Goal: Complete application form: Complete application form

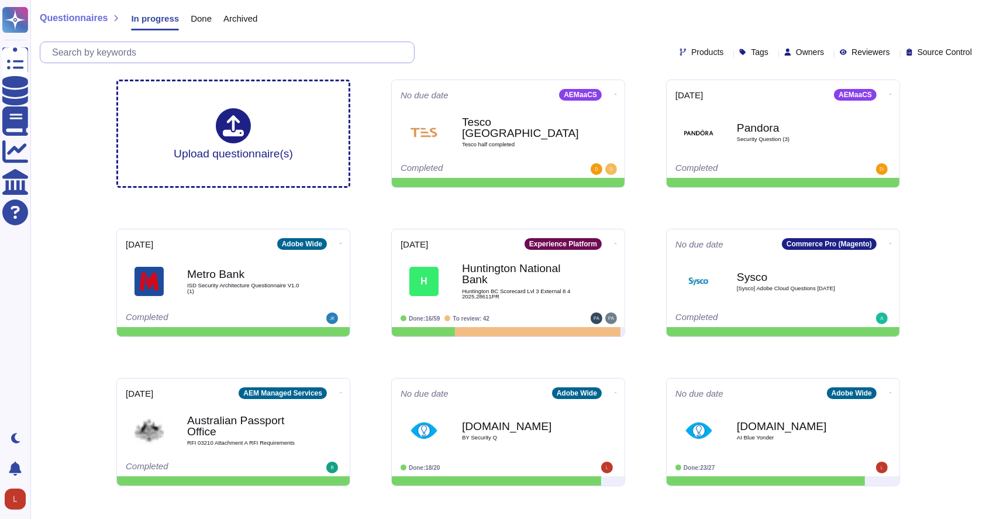
click at [240, 57] on input "text" at bounding box center [230, 52] width 368 height 20
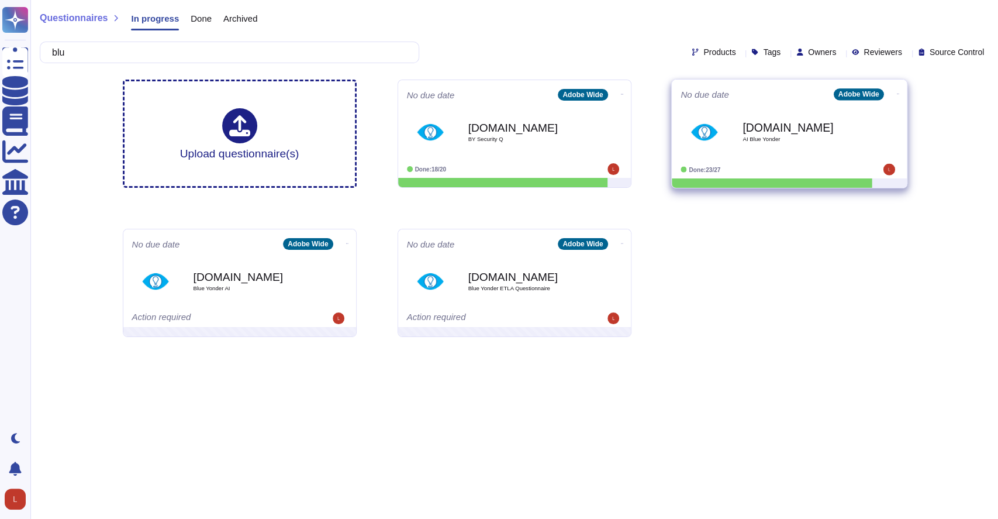
type input "blu"
click at [702, 137] on span "AI Blue Yonder" at bounding box center [801, 139] width 118 height 6
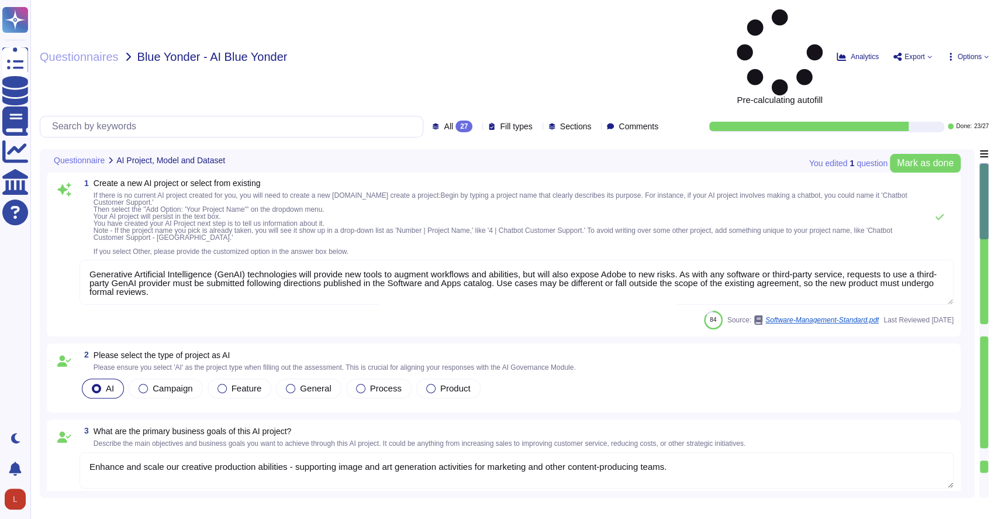
type textarea "Generative Artificial Intelligence (GenAI) technologies will provide new tools …"
type textarea "Enhance and scale our creative production abilities - supporting image and art …"
click at [455, 120] on div "All 27" at bounding box center [454, 126] width 45 height 12
click at [451, 101] on div "To do 4" at bounding box center [470, 102] width 95 height 13
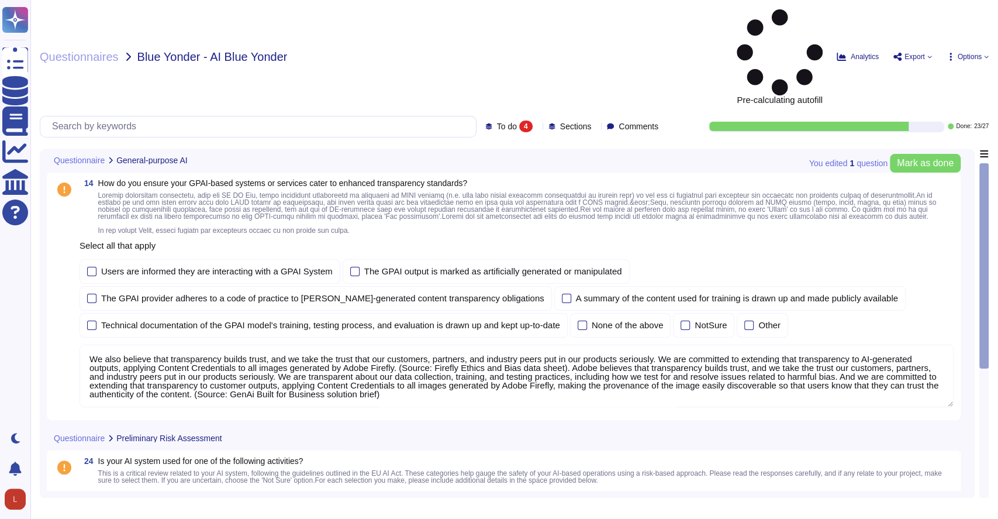
type textarea "We also believe that transparency builds trust, and we take the trust that our …"
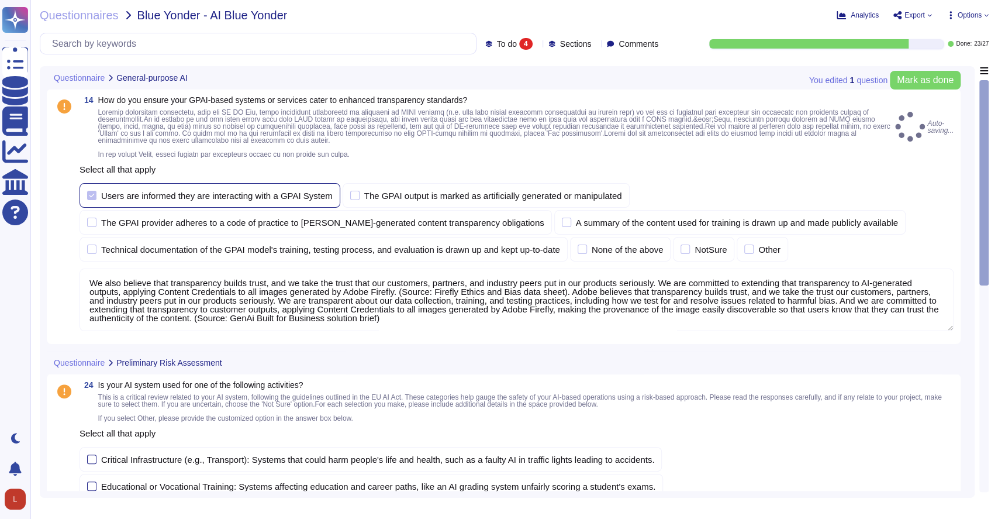
click at [94, 188] on div "Users are informed they are interacting with a GPAI System" at bounding box center [210, 195] width 261 height 25
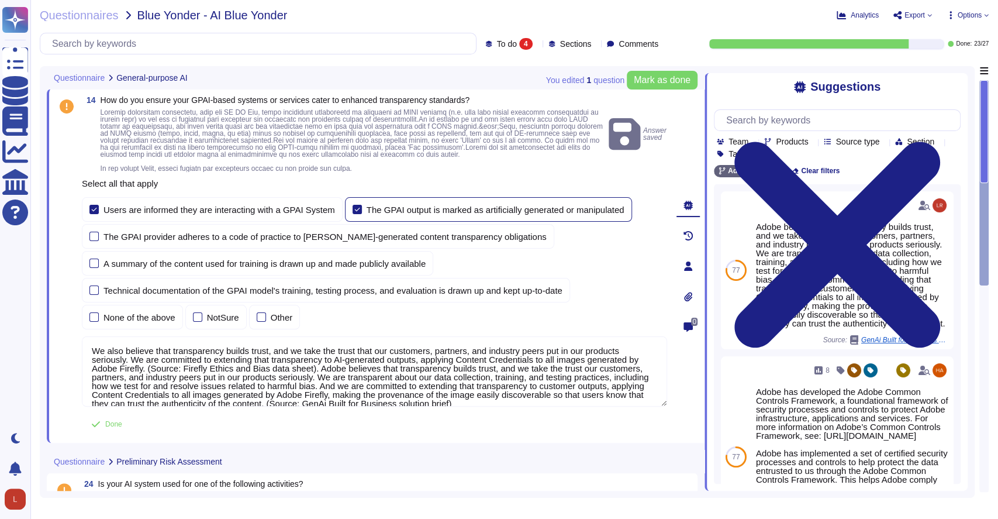
click at [352, 209] on div at bounding box center [356, 209] width 9 height 9
click at [0, 0] on input "The GPAI output is marked as artificially generated or manipulated" at bounding box center [0, 0] width 0 height 0
click at [92, 238] on div "The GPAI provider adheres to a code of practice to [PERSON_NAME]-generated cont…" at bounding box center [318, 236] width 472 height 25
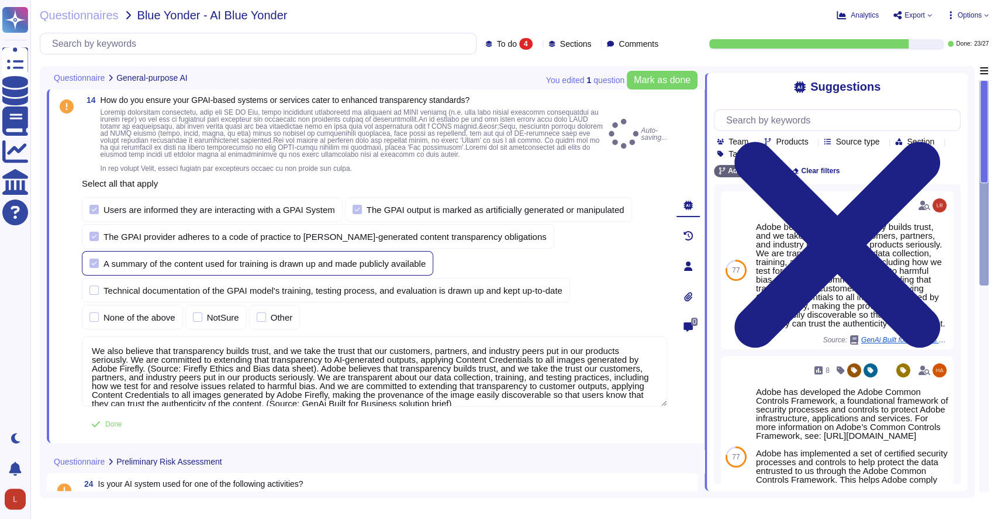
click at [91, 259] on div at bounding box center [93, 262] width 9 height 9
click at [0, 0] on input "A summary of the content used for training is drawn up and made publicly availa…" at bounding box center [0, 0] width 0 height 0
click at [91, 283] on div "Technical documentation of the GPAI model's training, testing process, and eval…" at bounding box center [326, 290] width 488 height 25
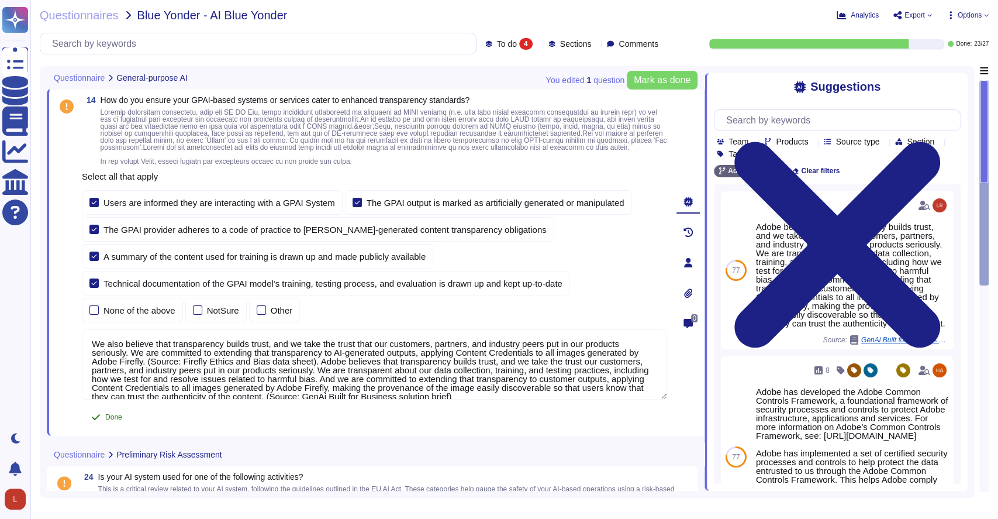
click at [113, 419] on span "Done" at bounding box center [113, 416] width 17 height 7
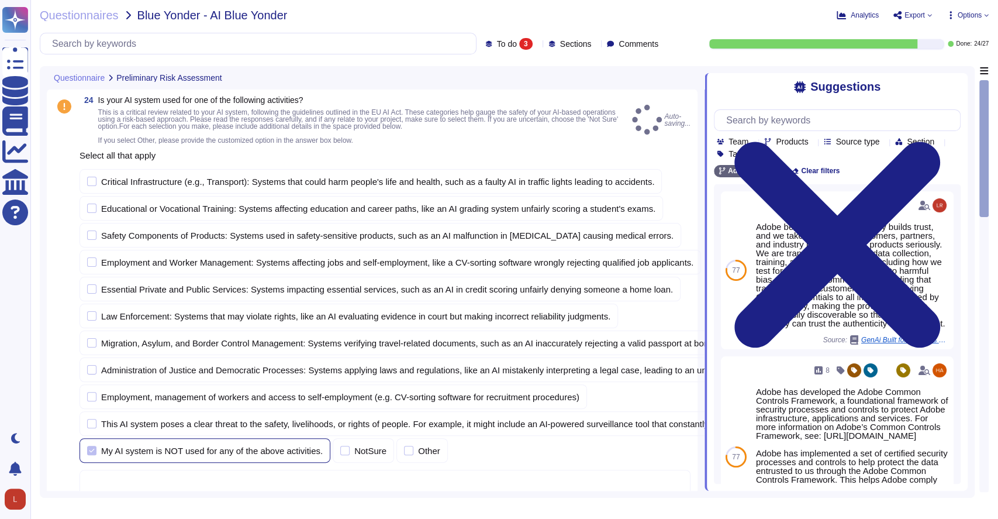
click at [89, 447] on div at bounding box center [91, 449] width 9 height 9
click at [0, 0] on input "My AI system is NOT used for any of the above activities." at bounding box center [0, 0] width 0 height 0
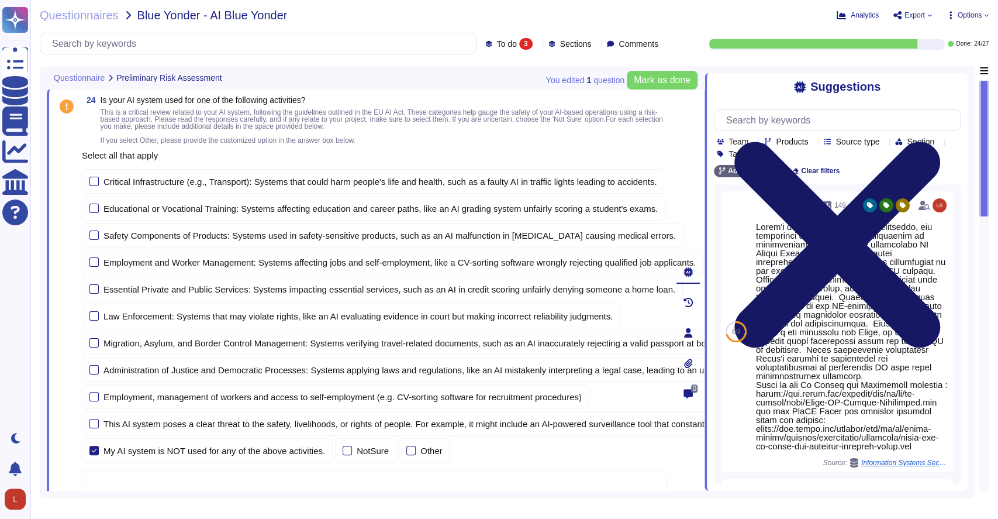
click at [702, 141] on icon at bounding box center [837, 244] width 206 height 206
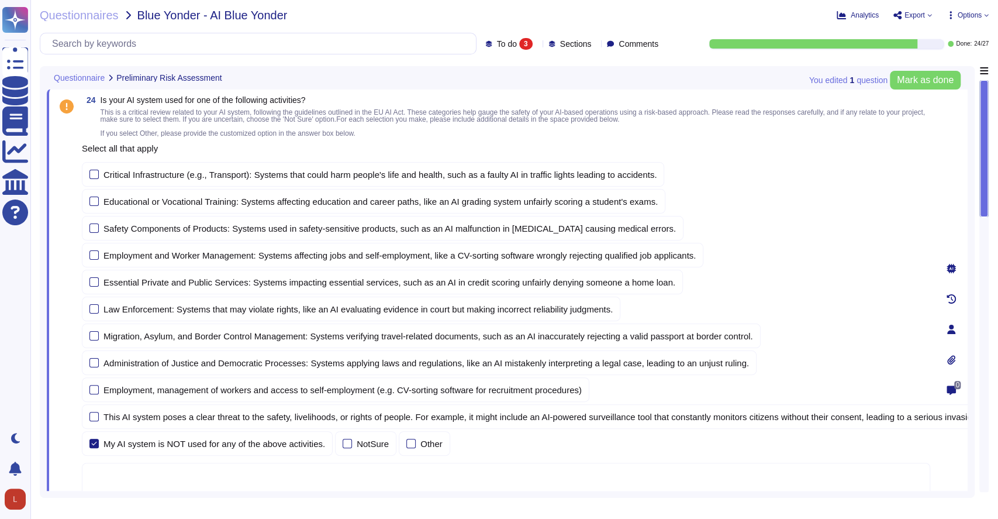
drag, startPoint x: 984, startPoint y: 201, endPoint x: 982, endPoint y: 247, distance: 46.2
click at [702, 247] on div at bounding box center [983, 286] width 9 height 412
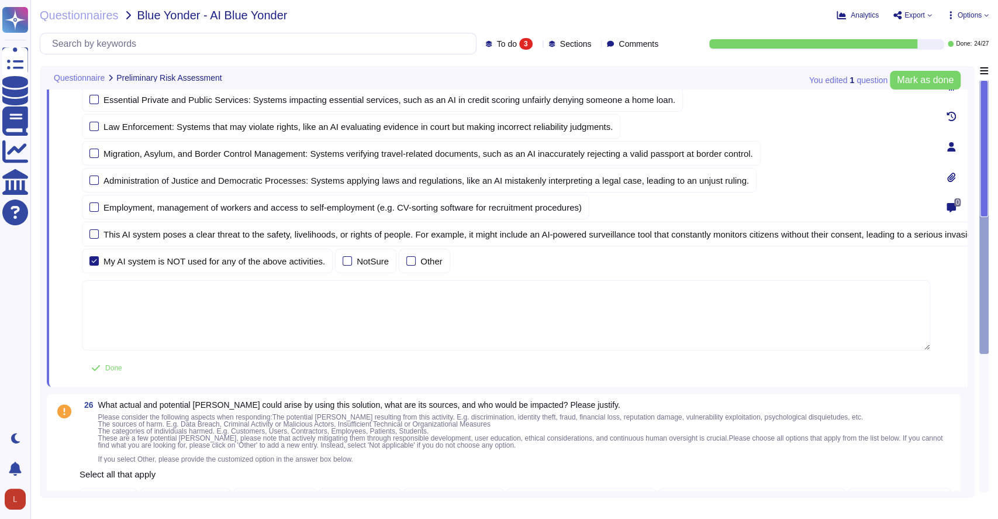
scroll to position [180, 0]
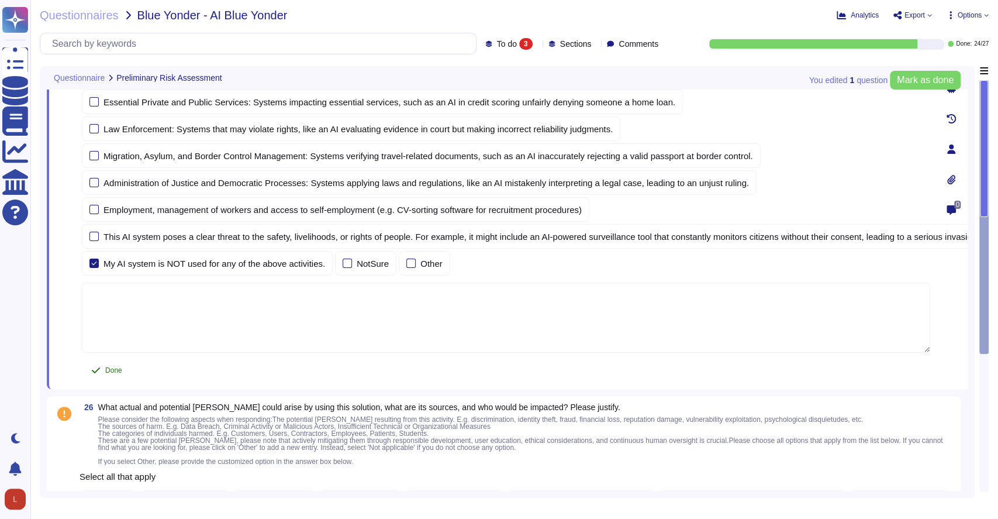
click at [106, 367] on span "Done" at bounding box center [113, 370] width 17 height 7
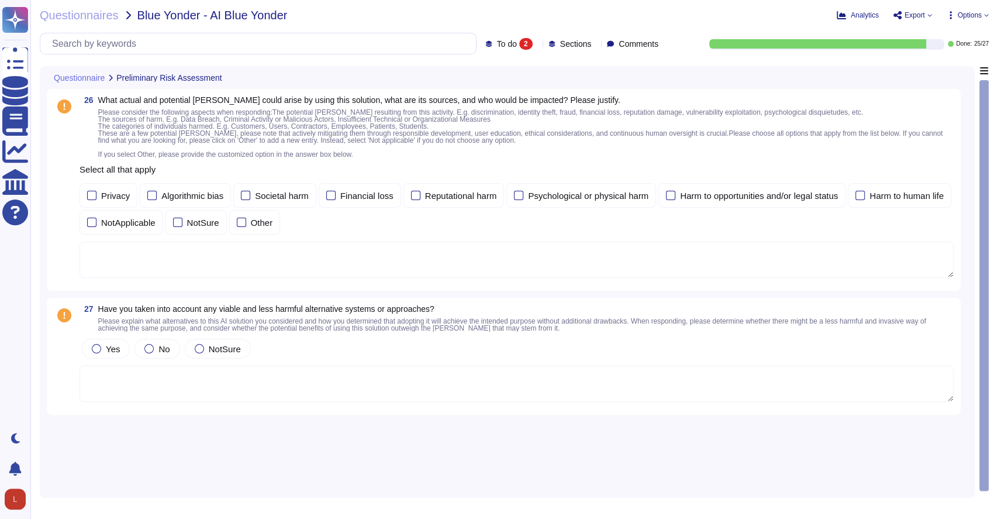
scroll to position [0, 0]
click at [95, 224] on div at bounding box center [91, 221] width 9 height 9
click at [0, 0] on input "NotApplicable" at bounding box center [0, 0] width 0 height 0
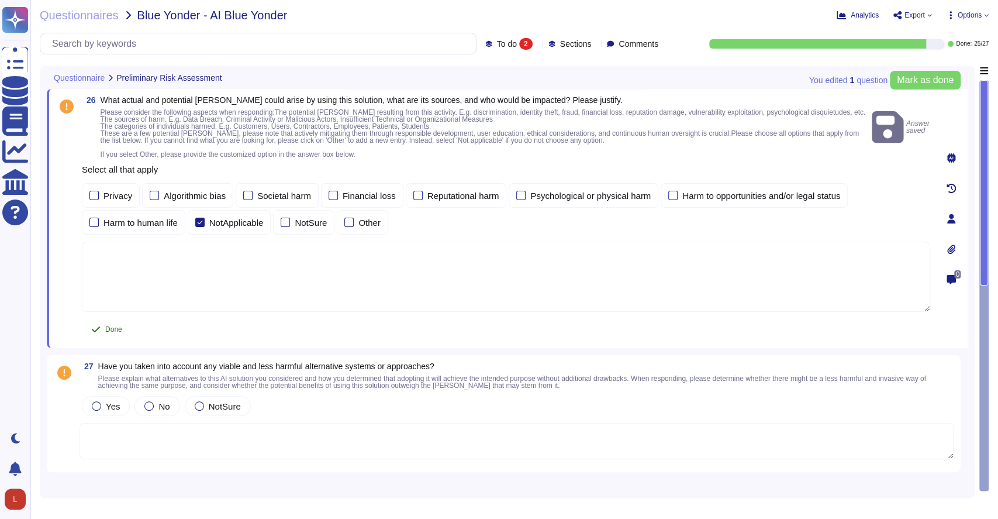
click at [105, 329] on span "Done" at bounding box center [113, 329] width 17 height 7
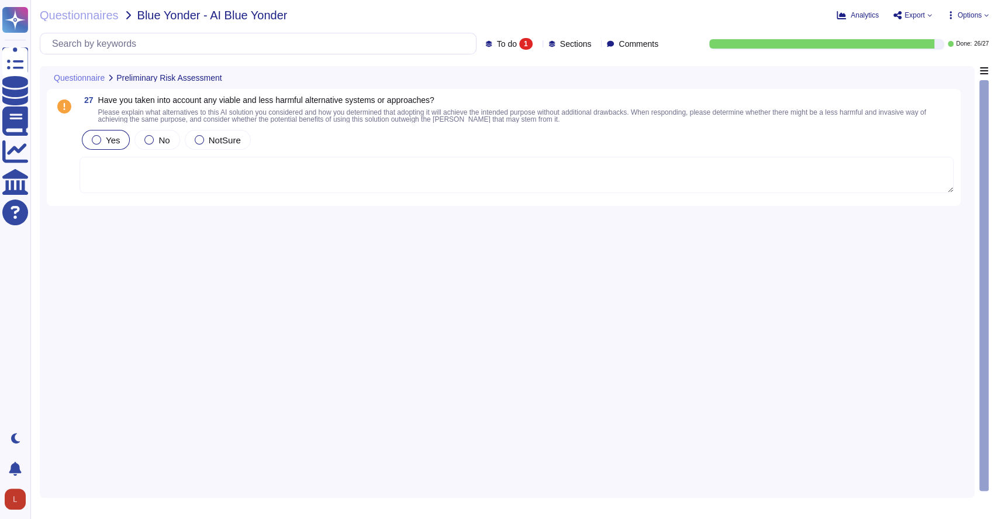
click at [98, 141] on div at bounding box center [96, 139] width 9 height 9
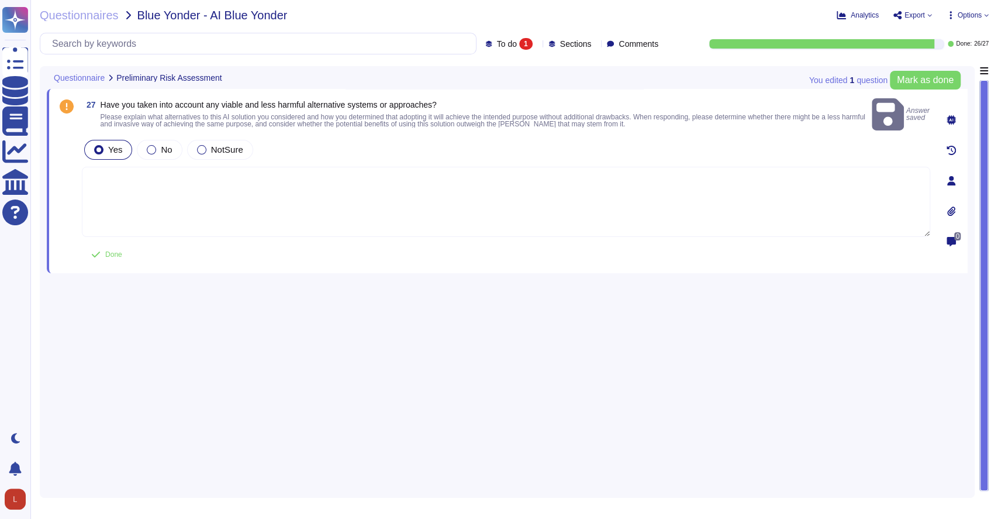
click at [125, 184] on textarea at bounding box center [506, 202] width 848 height 70
paste textarea "Adobe teams conduct testing to reduce the potential for biased and harmful outc…"
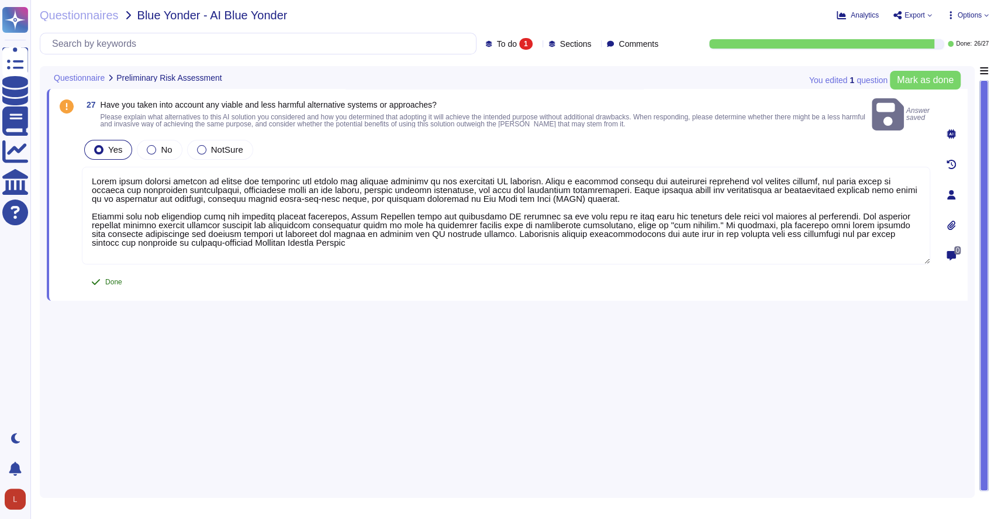
type textarea "Adobe teams conduct testing to reduce the potential for biased and harmful outc…"
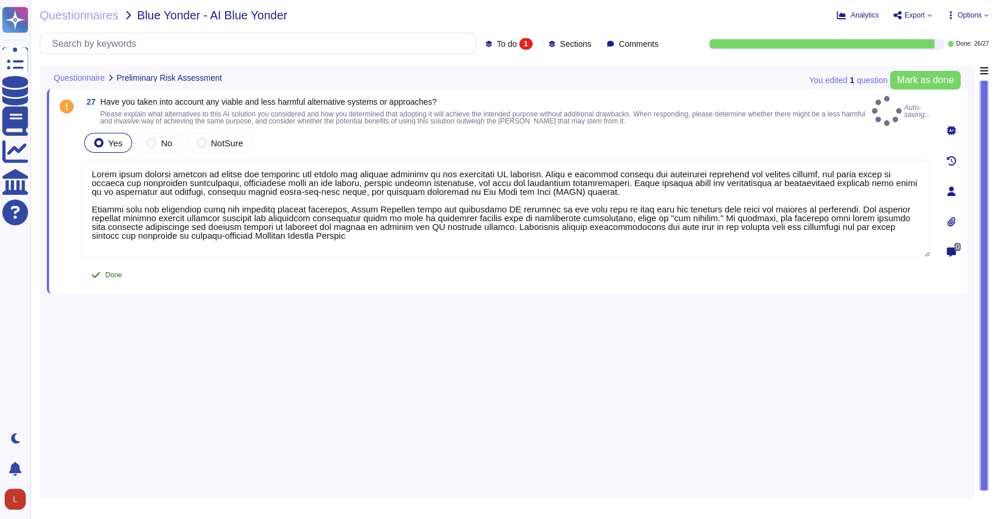
click at [109, 275] on span "Done" at bounding box center [113, 274] width 17 height 7
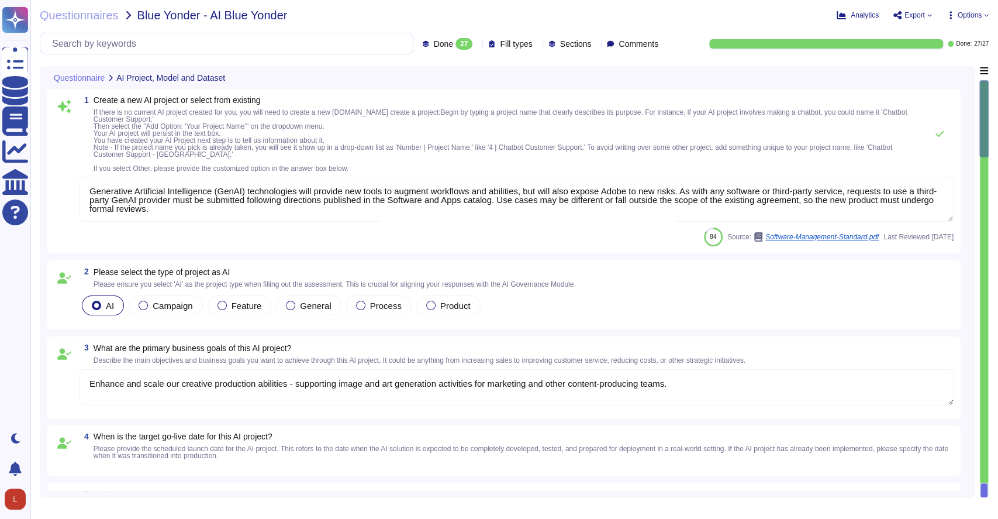
type textarea "Generative Artificial Intelligence (GenAI) technologies will provide new tools …"
type textarea "Enhance and scale our creative production abilities - supporting image and art …"
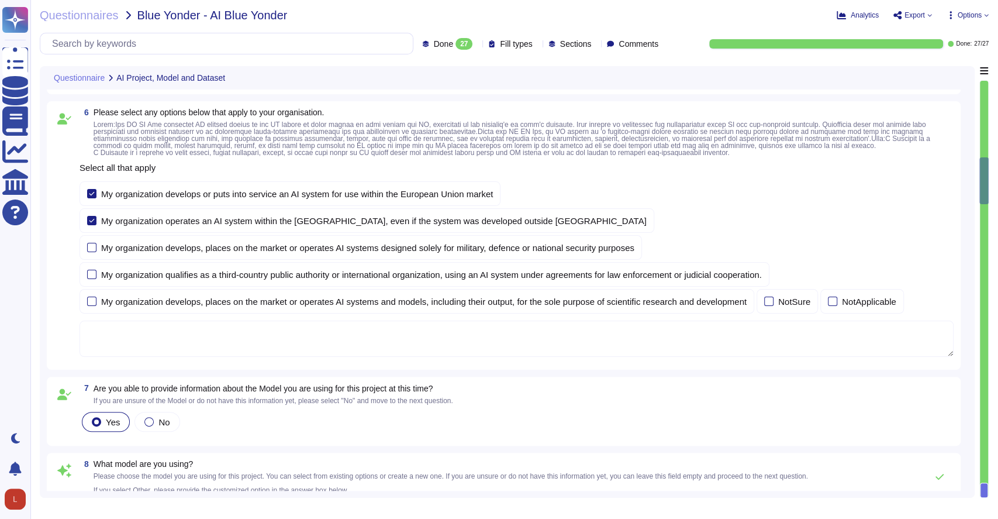
type textarea "Adobe Artificial Intelligence offerings go through Adobe's responsible AI Ethic…"
type textarea "ADBE"
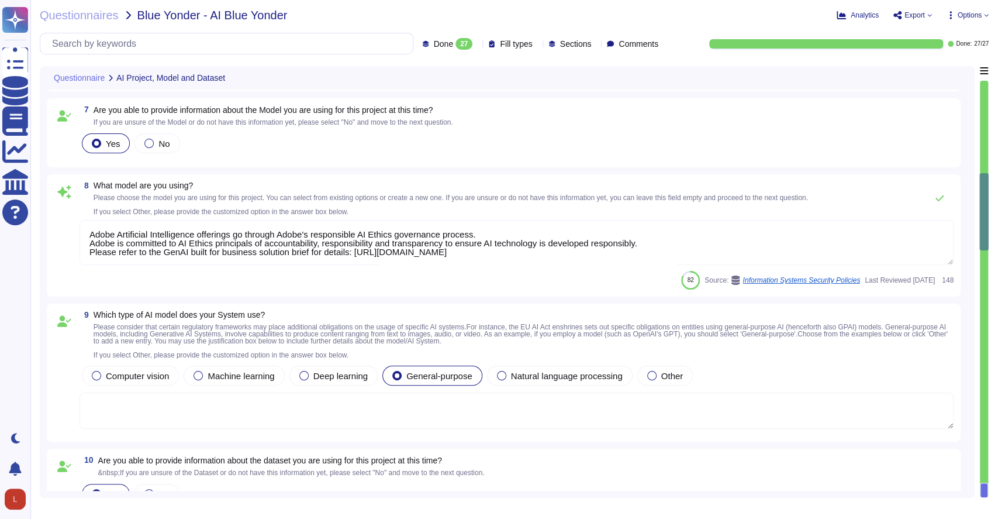
type textarea "See above. We train our Firefly models solely on data we have the rights to use…"
type textarea "These are creative models trained only on imagery"
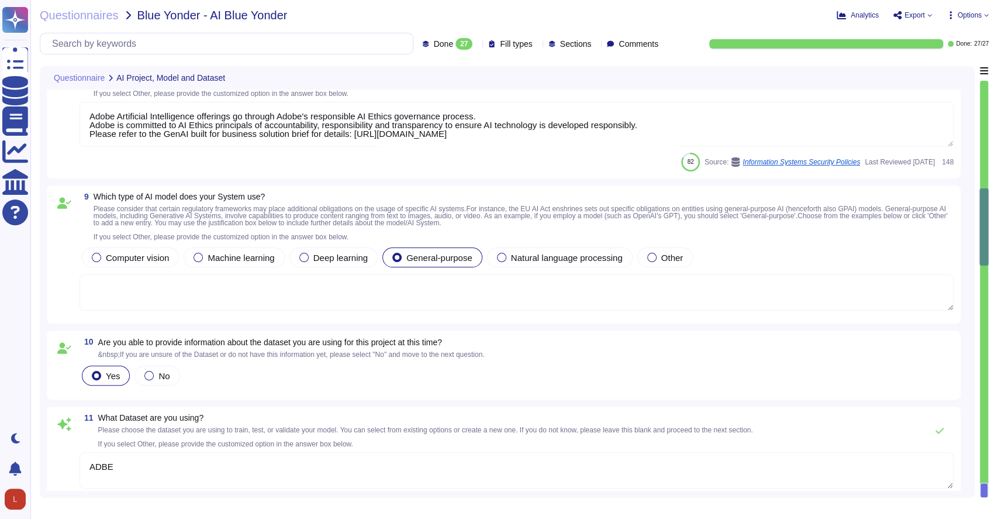
type textarea "We also believe that transparency builds trust, and we take the trust that our …"
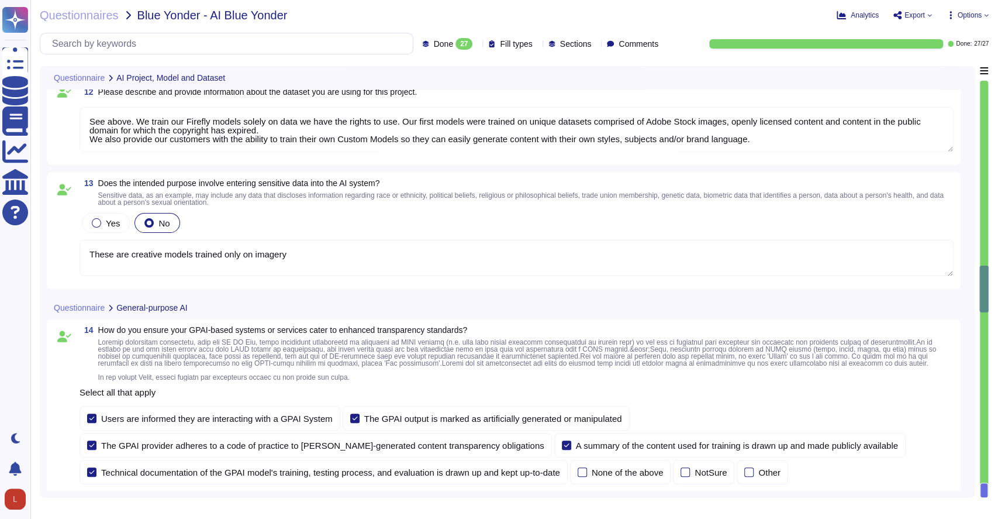
type textarea "Adobe does not plan to include enterprise users content in datasets used for ge…"
type textarea "Adobe has established governance processes to evaluate and track the performanc…"
type textarea "Adobe’s AI-related policies do establish mechanisms for monitoring, auditing, a…"
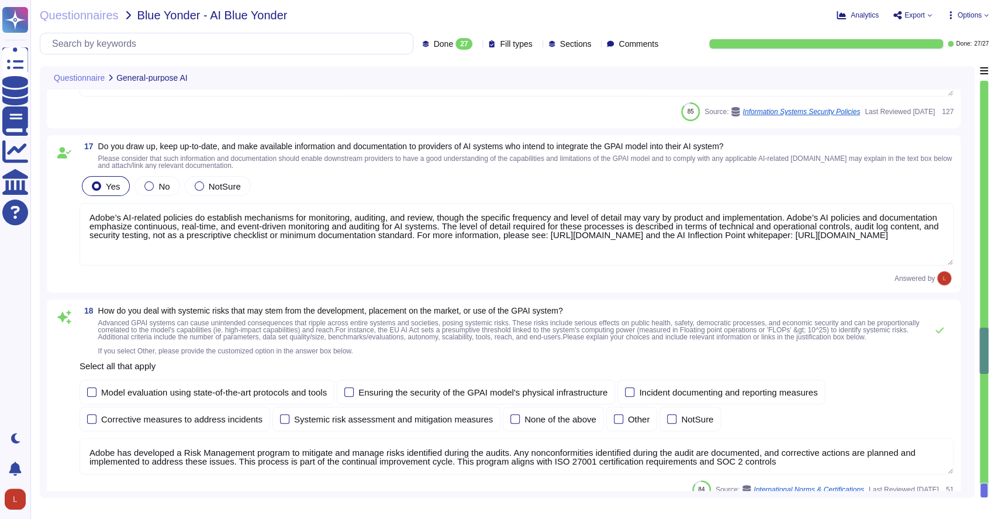
type textarea "Adobe has developed a Risk Management program to mitigate and manage risks iden…"
type textarea "Adobe believes that transparency builds trust, and we take the trust our custom…"
type textarea "Adobe has deployed governance processes to evaluate and track the performance o…"
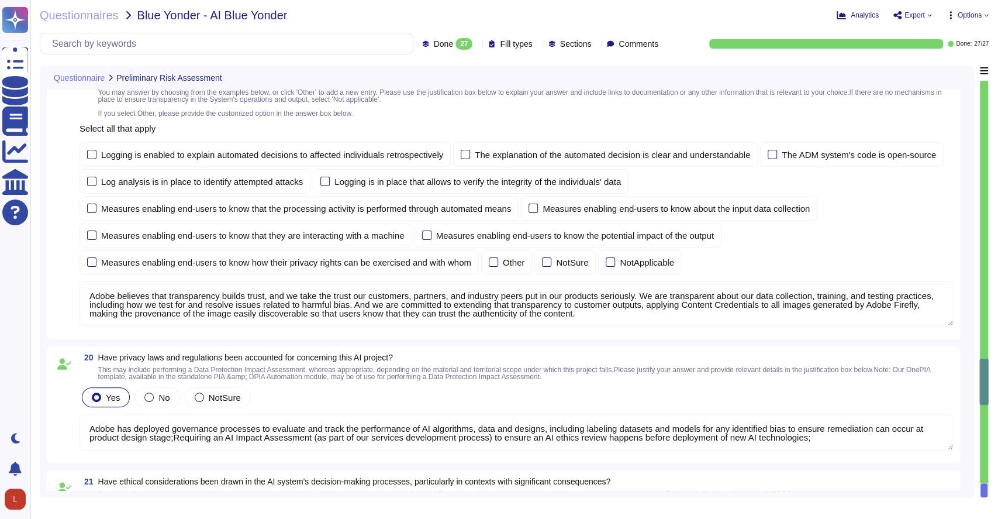
type textarea "Adobe has established governance processes to evaluate and track the performanc…"
type textarea "This is included in Adobe's adherence to our Secure Product Lifecycle which is …"
type textarea "Network based Intrusion Detection and/or Intrusion Prevention is in use and mon…"
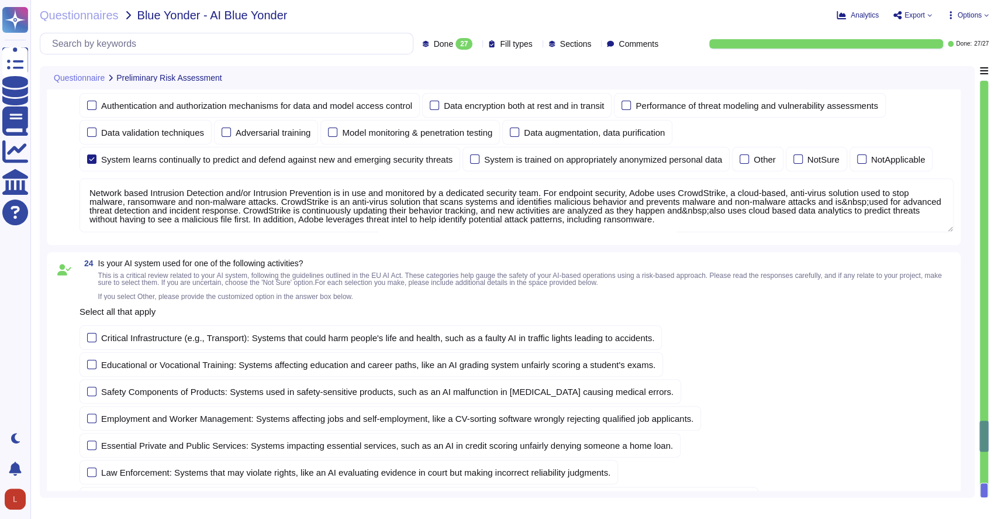
type textarea "When you choose to share your feedback with us, it helps improve our products a…"
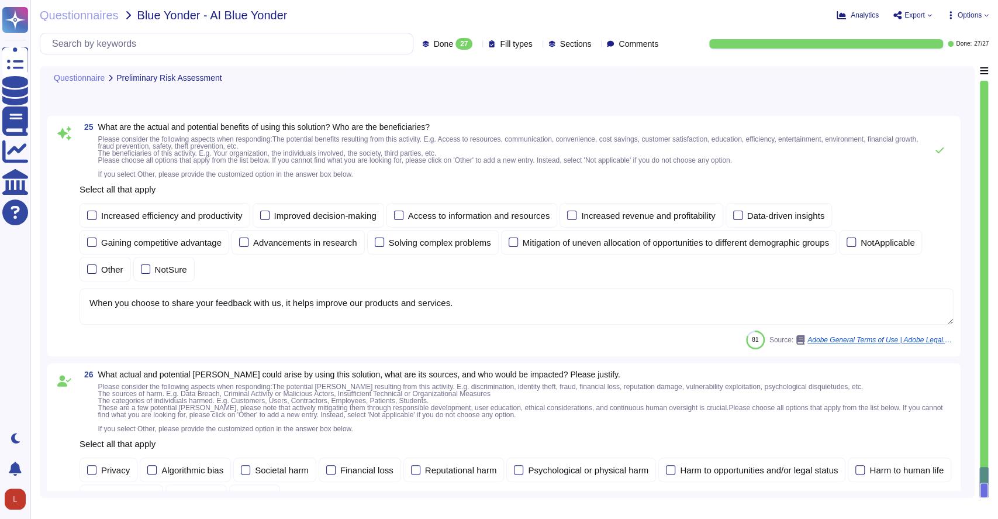
scroll to position [4120, 0]
type textarea "Adobe teams conduct testing to reduce the potential for biased and harmful outc…"
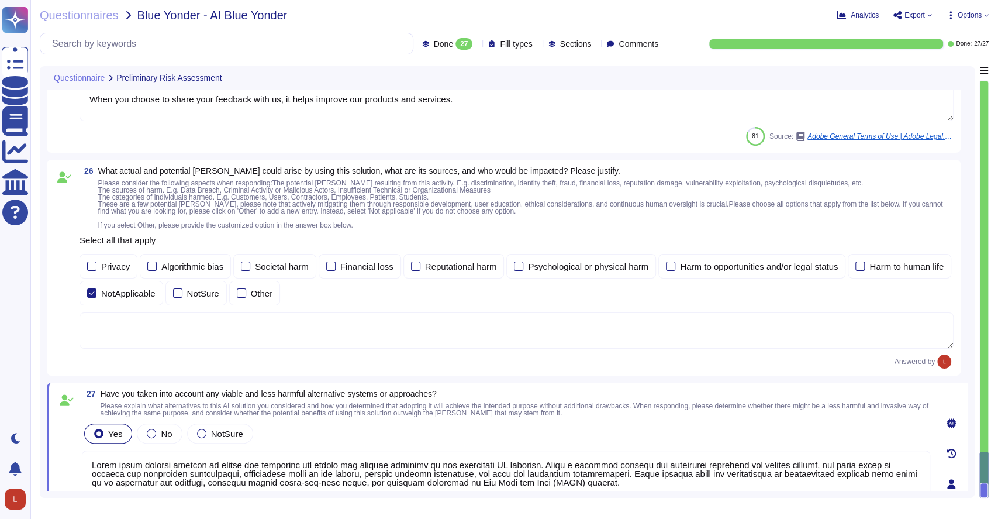
scroll to position [4036, 0]
click at [117, 323] on textarea at bounding box center [517, 331] width 874 height 36
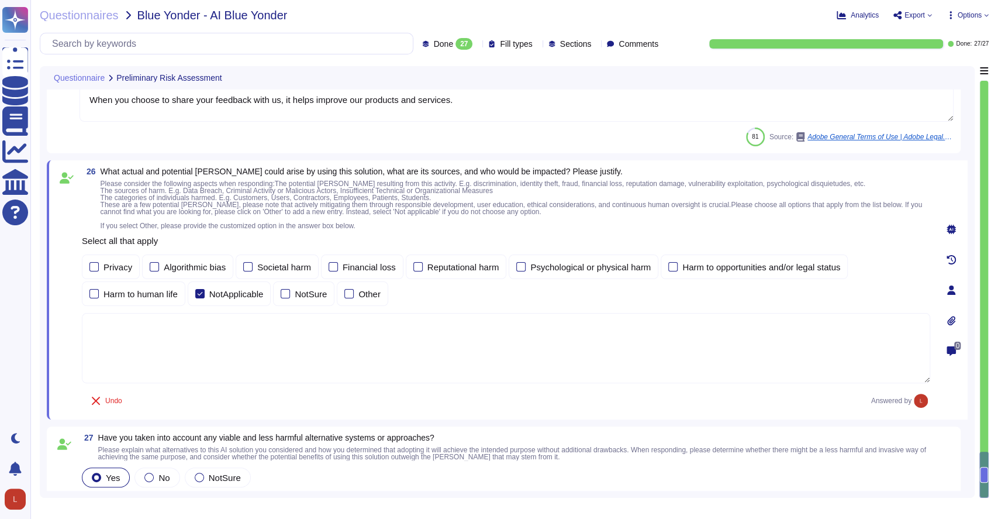
click at [124, 322] on textarea at bounding box center [506, 348] width 848 height 70
paste textarea "Loremip - Dol sitamet consect ad Elitsed do eiusmodt in ut laboreetdolo magn. A…"
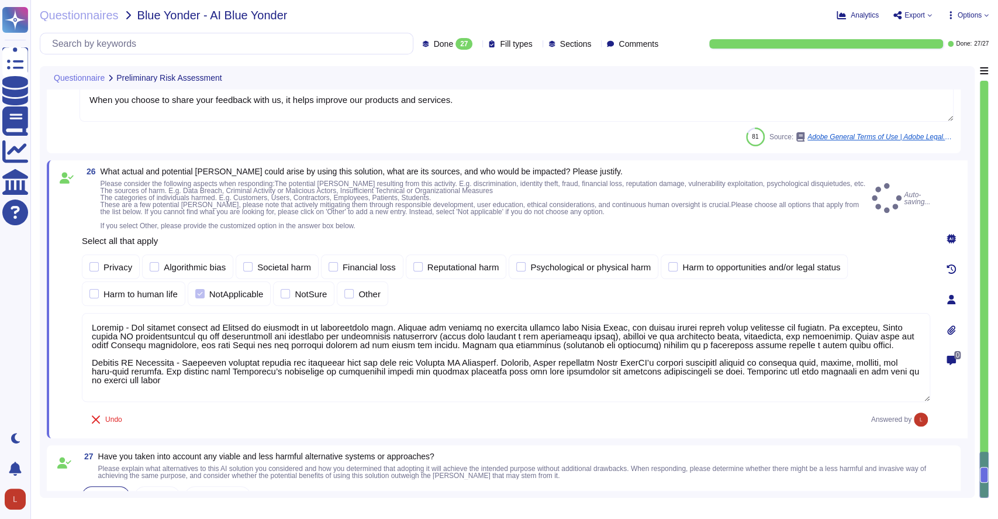
type textarea "Loremip - Dol sitamet consect ad Elitsed do eiusmodt in ut laboreetdolo magn. A…"
click at [209, 410] on div "Undo Answered by" at bounding box center [506, 418] width 848 height 23
click at [645, 117] on textarea "When you choose to share your feedback with us, it helps improve our products a…" at bounding box center [517, 103] width 874 height 36
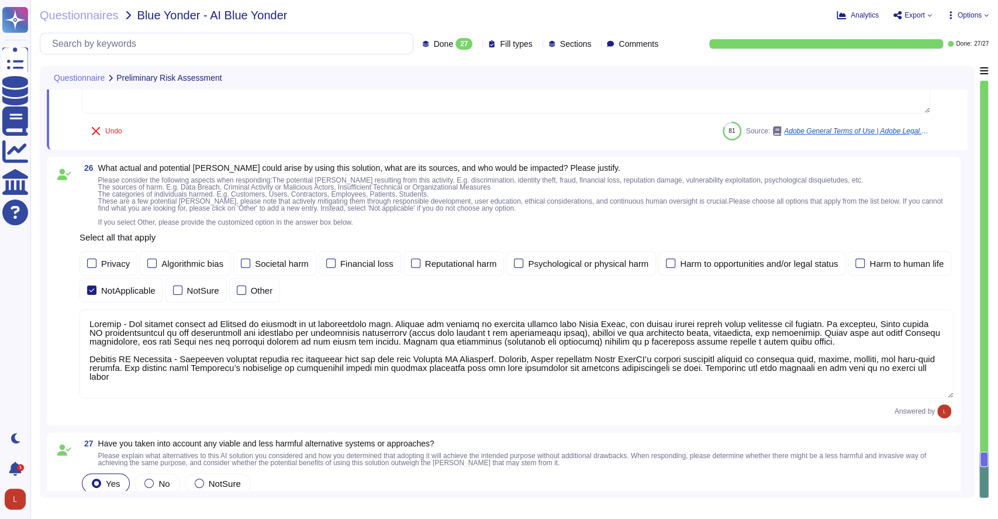
scroll to position [4101, 0]
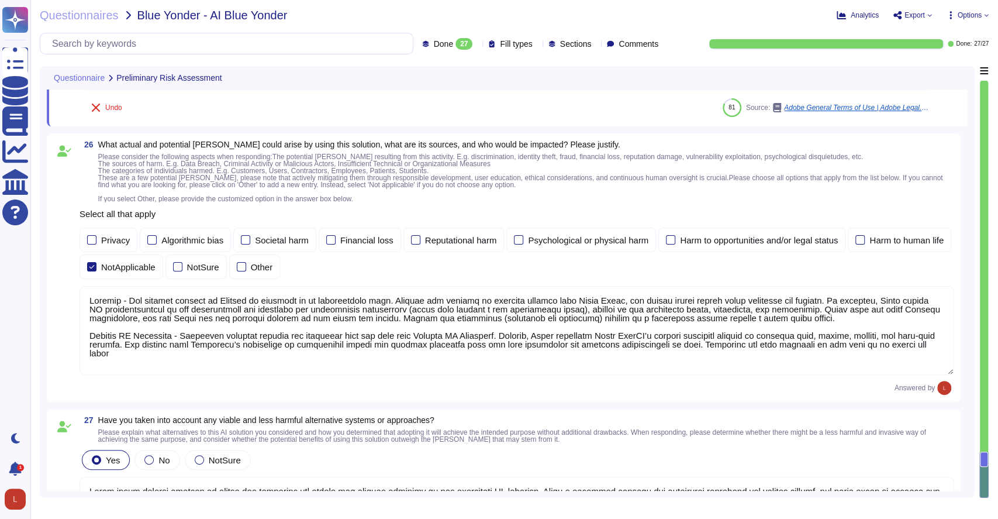
click at [295, 342] on textarea at bounding box center [517, 330] width 874 height 89
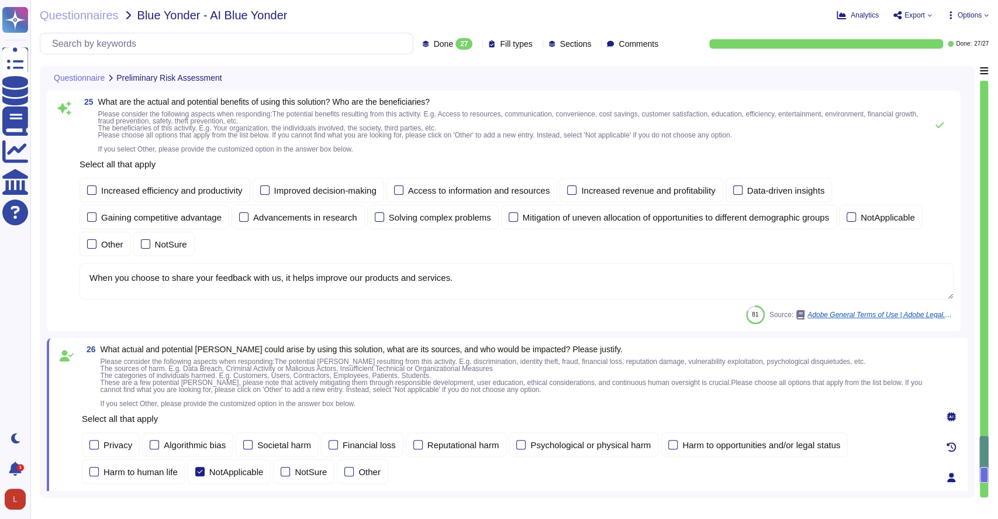
scroll to position [3856, 0]
click at [434, 43] on span "Done" at bounding box center [443, 44] width 19 height 8
click at [426, 72] on div "All 27" at bounding box center [460, 73] width 95 height 13
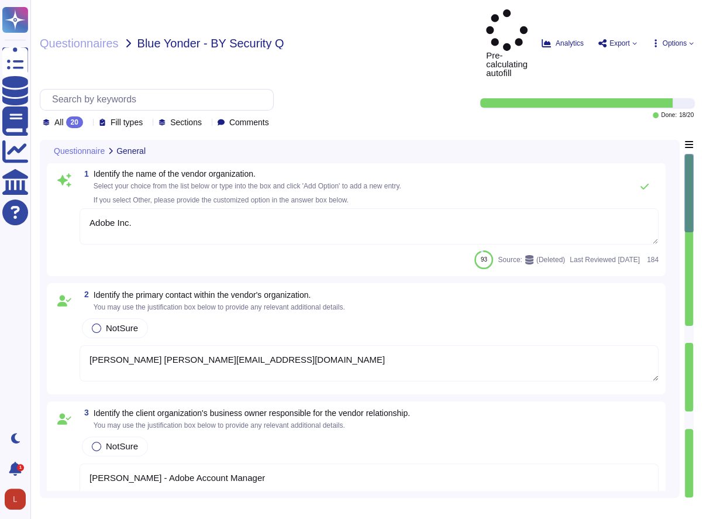
type textarea "Adobe Inc."
type textarea "[PERSON_NAME] [PERSON_NAME][EMAIL_ADDRESS][DOMAIN_NAME]"
type textarea "[PERSON_NAME] - Adobe Account Manager"
type textarea "Adobe's headquarters is in [GEOGRAPHIC_DATA], [US_STATE], [GEOGRAPHIC_DATA]."
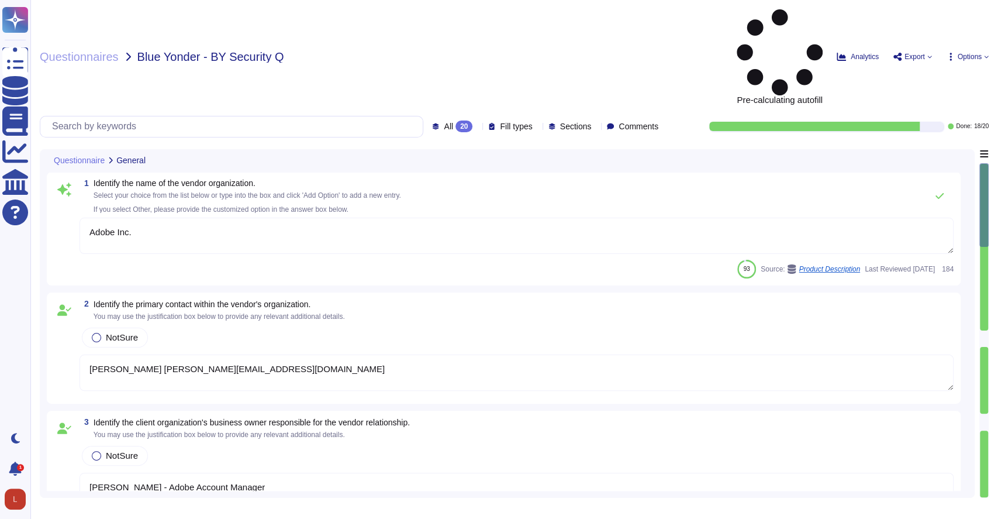
click at [477, 127] on icon at bounding box center [477, 127] width 0 height 0
click at [447, 101] on div "To do 2" at bounding box center [470, 102] width 95 height 13
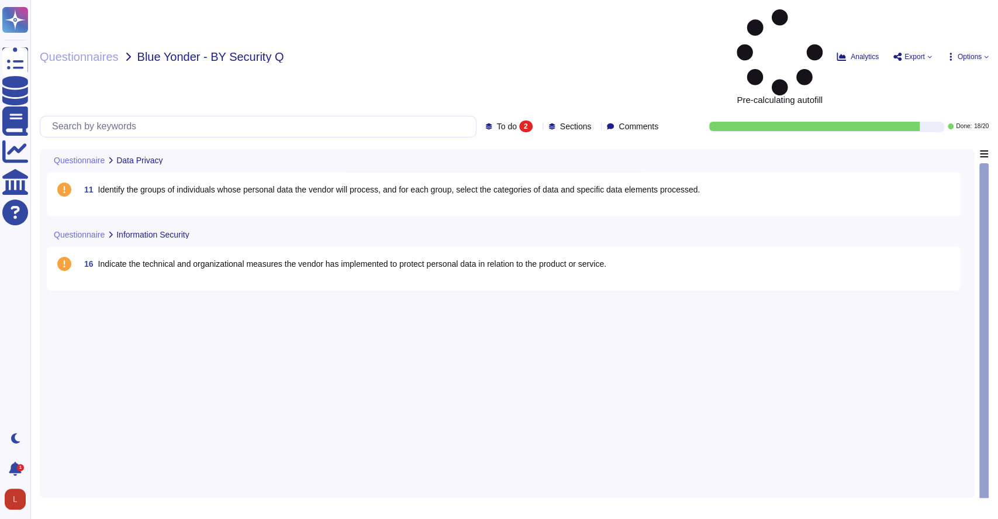
click at [198, 185] on span "Identify the groups of individuals whose personal data the vendor will process,…" at bounding box center [399, 189] width 602 height 9
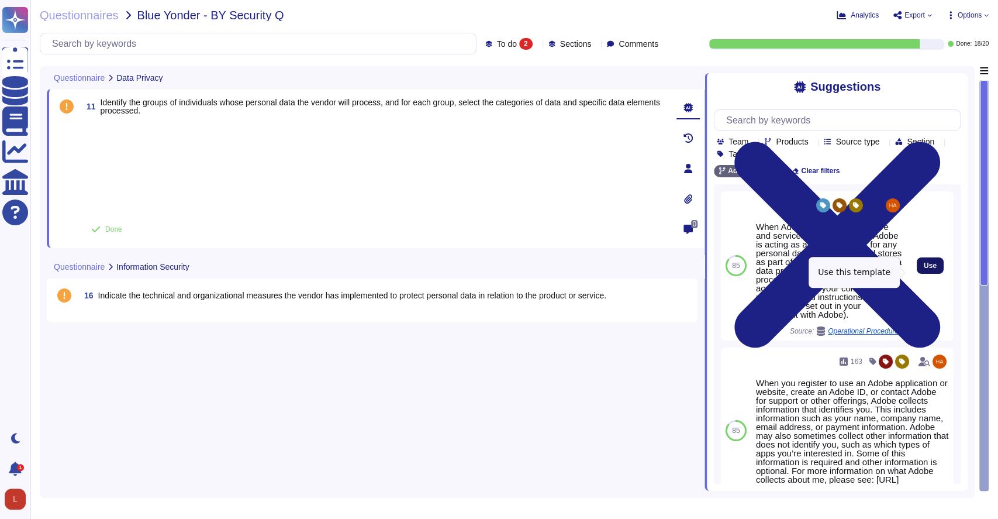
click at [702, 269] on span "Use" at bounding box center [930, 265] width 13 height 7
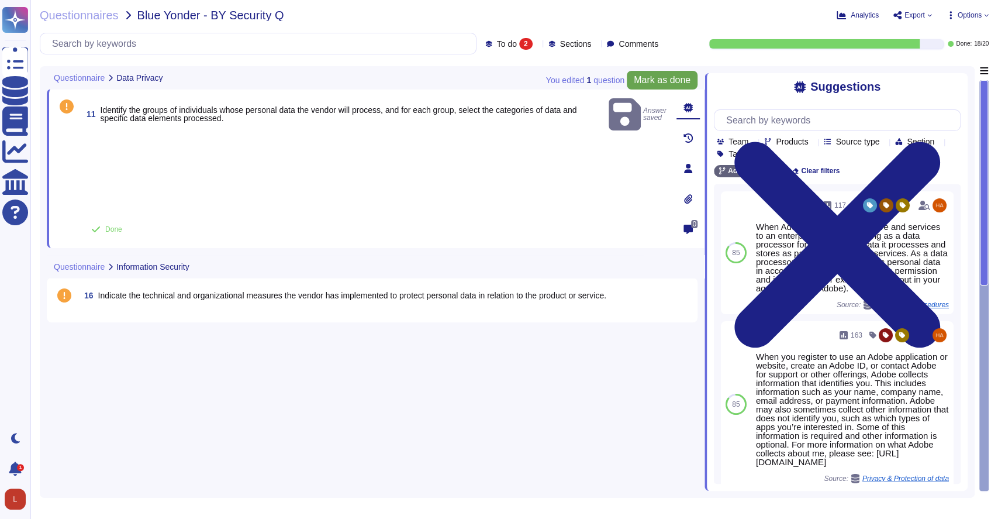
click at [673, 75] on span "Mark as done" at bounding box center [662, 79] width 57 height 9
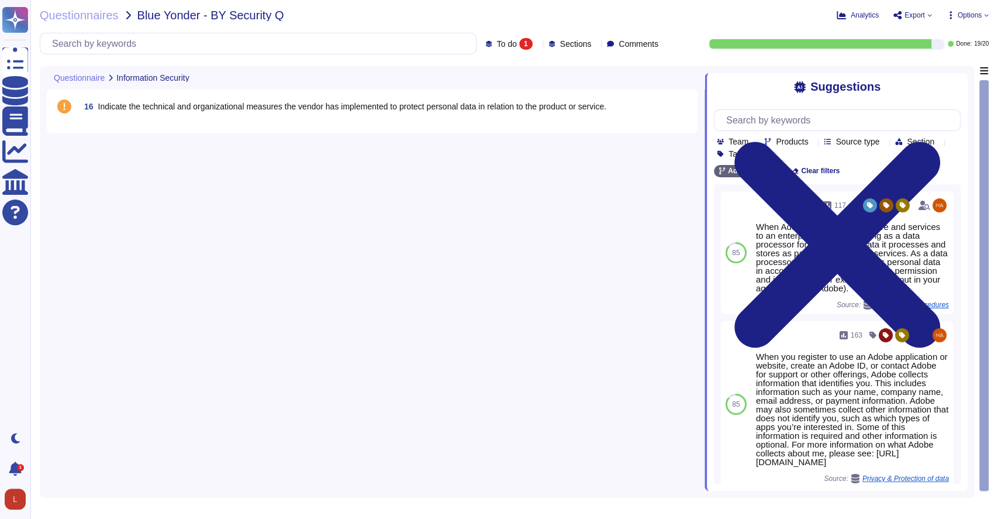
click at [182, 109] on span "Indicate the technical and organizational measures the vendor has implemented t…" at bounding box center [352, 106] width 508 height 9
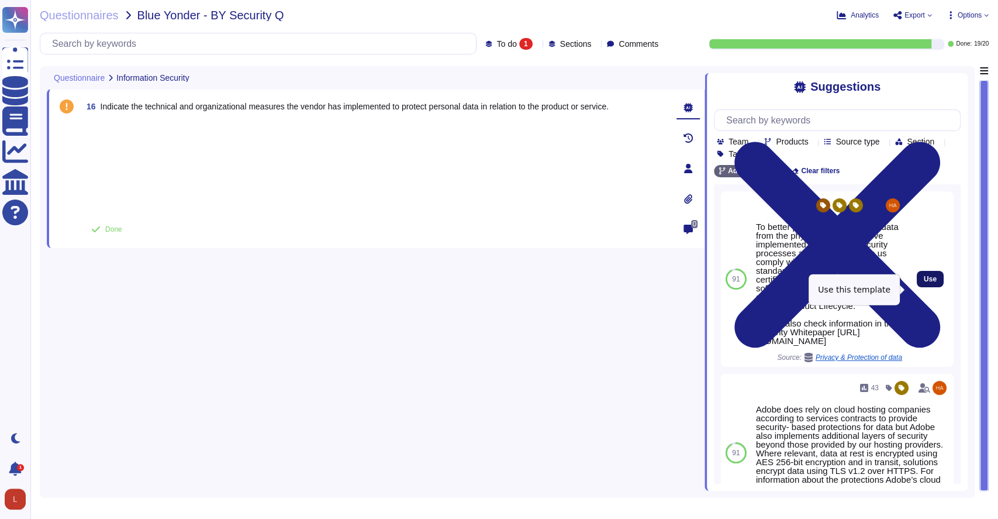
click at [702, 282] on span "Use" at bounding box center [930, 278] width 13 height 7
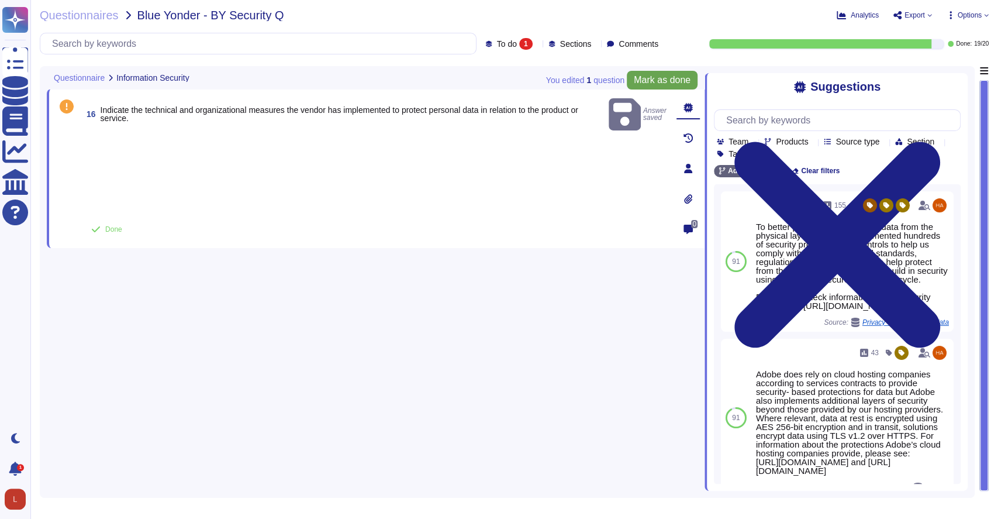
click at [647, 81] on span "Mark as done" at bounding box center [662, 79] width 57 height 9
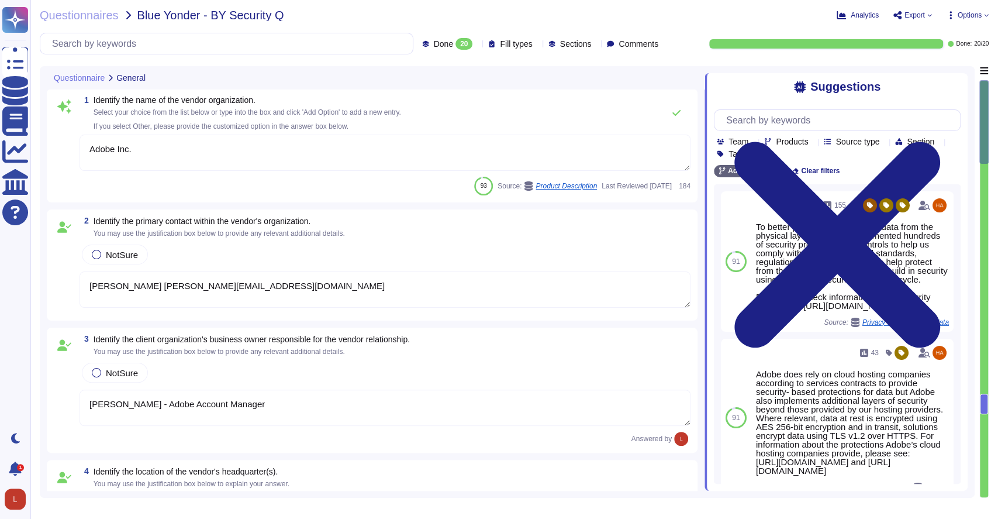
type textarea "Adobe Inc."
type textarea "[PERSON_NAME] [PERSON_NAME][EMAIL_ADDRESS][DOMAIN_NAME]"
type textarea "Erica Holko - Adobe Account Manager"
type textarea "Adobe's headquarters is in San Jose, California, USA."
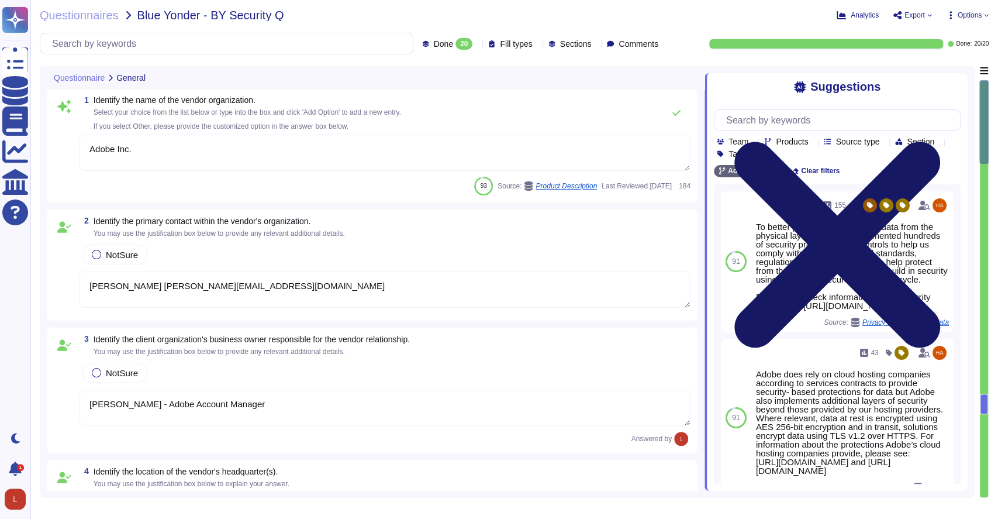
click at [702, 85] on icon at bounding box center [837, 244] width 247 height 329
